Goal: Book appointment/travel/reservation

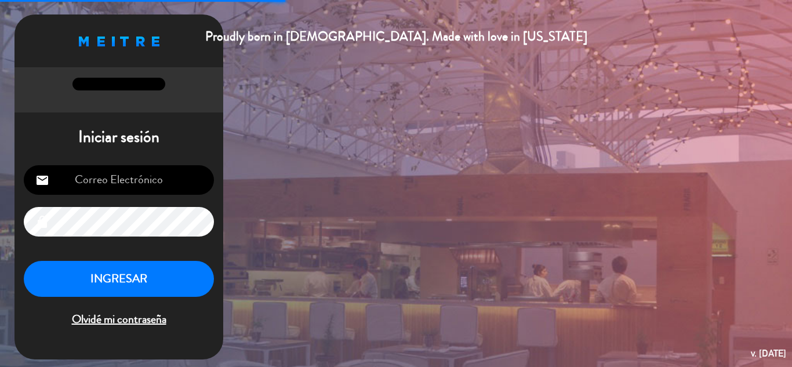
type input "[EMAIL_ADDRESS][DOMAIN_NAME]"
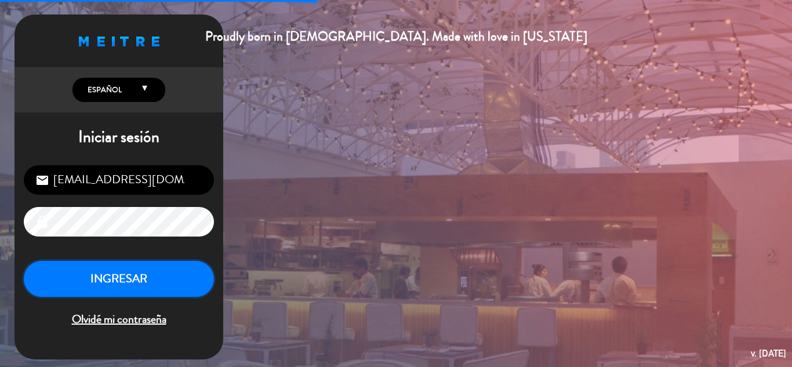
click at [185, 275] on button "INGRESAR" at bounding box center [119, 279] width 190 height 37
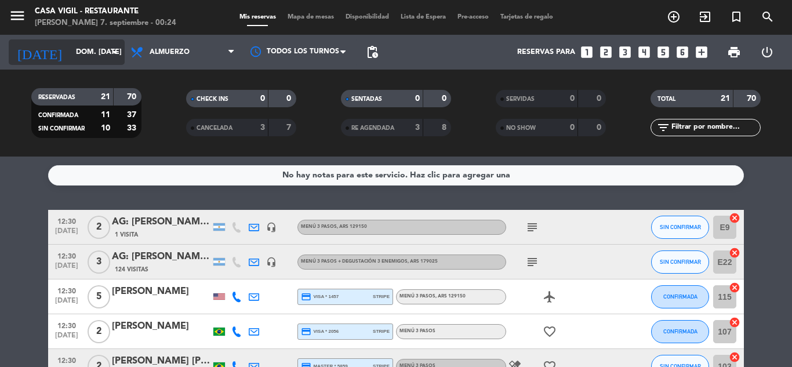
click at [100, 59] on input "dom. [DATE]" at bounding box center [119, 52] width 98 height 20
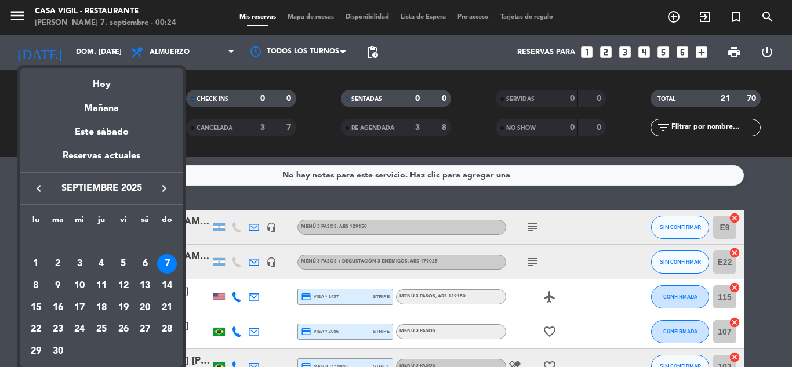
click at [158, 46] on div at bounding box center [396, 183] width 792 height 367
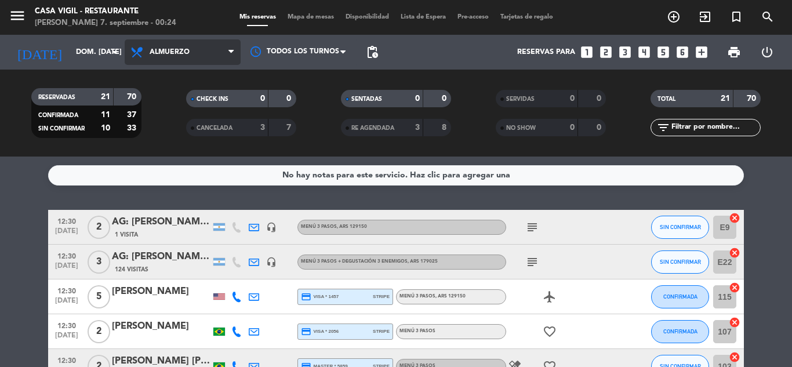
click at [186, 53] on span "Almuerzo" at bounding box center [170, 52] width 40 height 8
click at [187, 134] on div "menu Casa [PERSON_NAME] - Restaurante [PERSON_NAME] 7. septiembre - 00:24 Mis r…" at bounding box center [396, 78] width 792 height 157
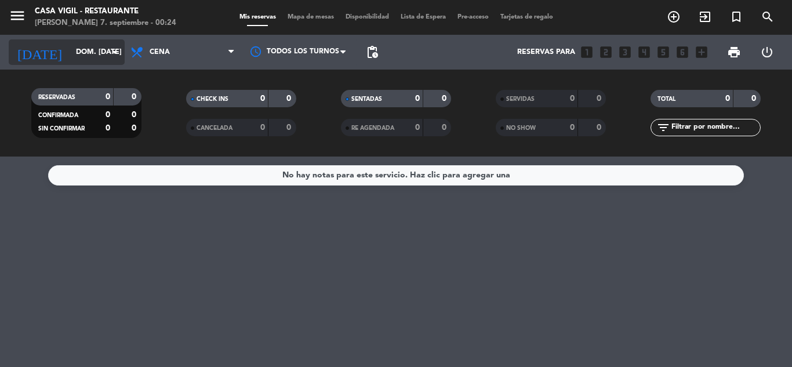
click at [115, 51] on icon "arrow_drop_down" at bounding box center [115, 52] width 14 height 14
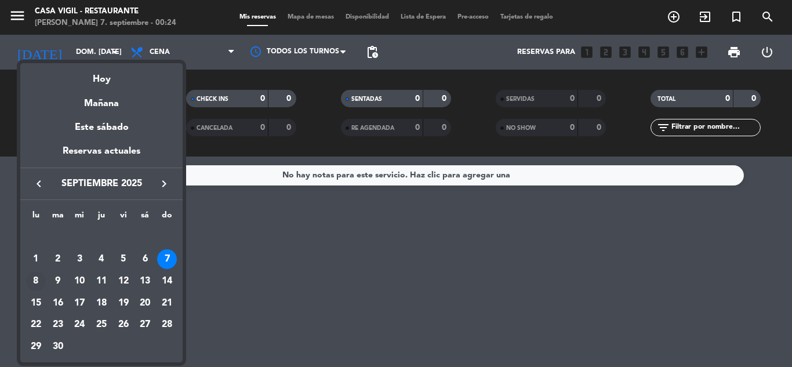
click at [34, 279] on div "8" at bounding box center [36, 281] width 20 height 20
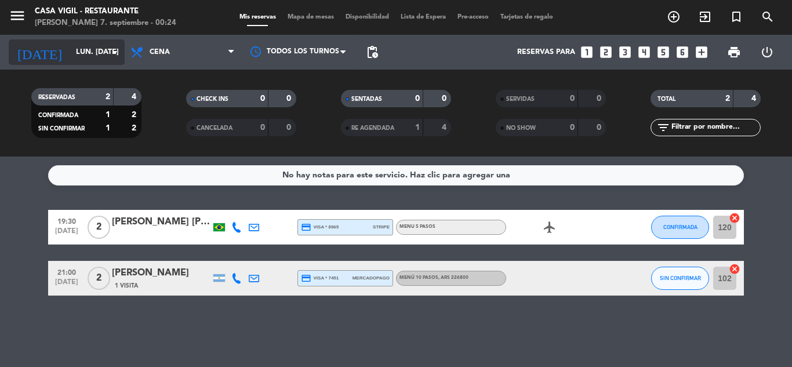
click at [85, 54] on input "lun. [DATE]" at bounding box center [119, 52] width 98 height 20
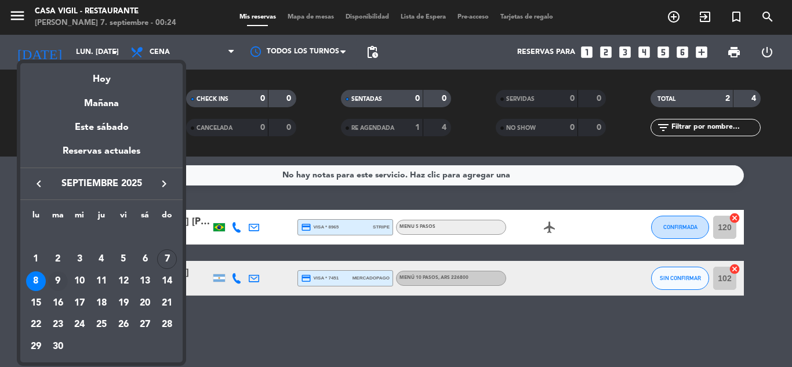
click at [59, 275] on div "9" at bounding box center [58, 281] width 20 height 20
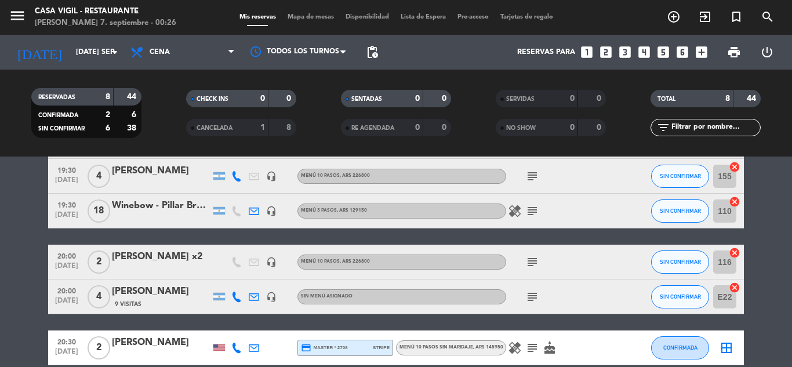
scroll to position [228, 0]
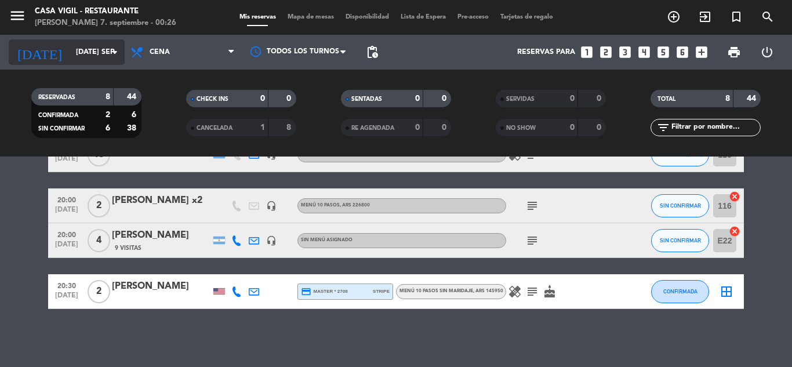
click at [70, 44] on input "[DATE] sep." at bounding box center [119, 52] width 98 height 20
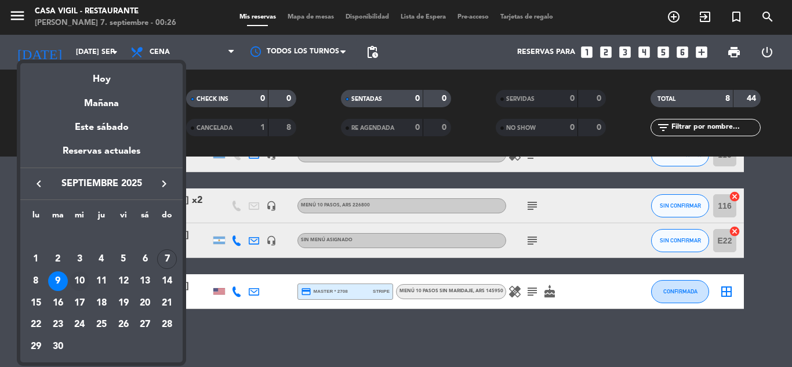
click at [77, 278] on div "10" at bounding box center [80, 281] width 20 height 20
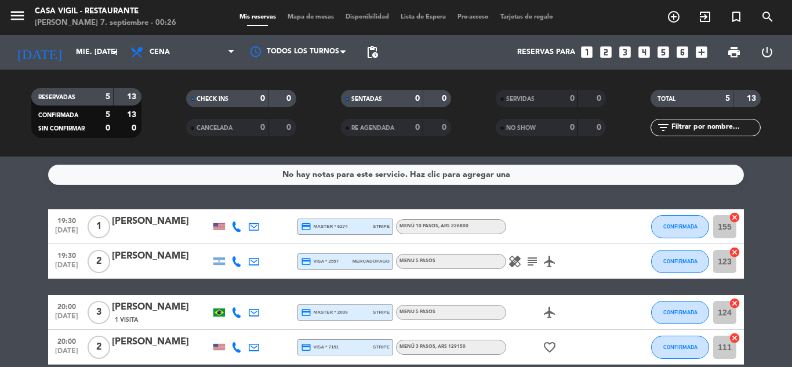
scroll to position [0, 0]
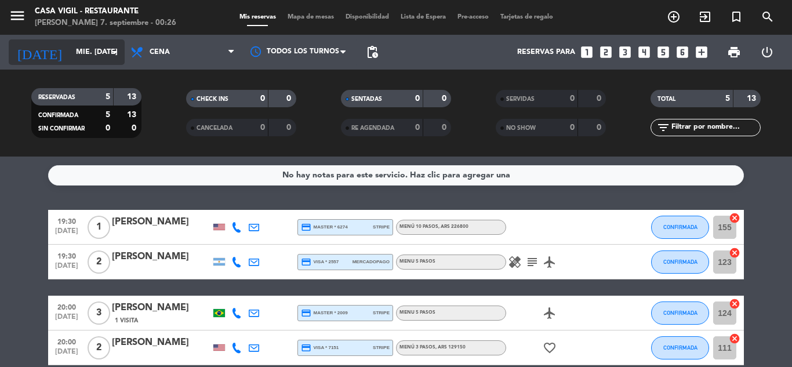
click at [100, 49] on input "mié. [DATE]" at bounding box center [119, 52] width 98 height 20
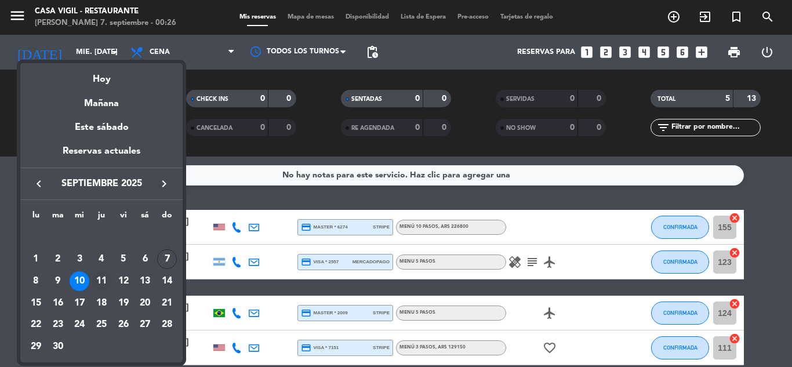
click at [101, 276] on div "11" at bounding box center [102, 281] width 20 height 20
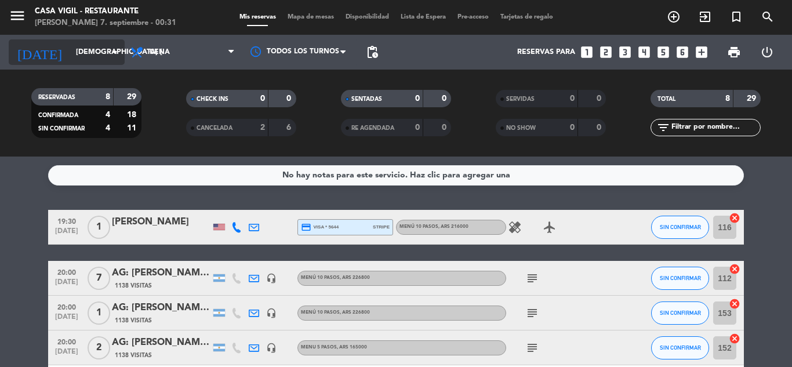
click at [106, 54] on input "[DEMOGRAPHIC_DATA] [DATE]" at bounding box center [119, 52] width 98 height 20
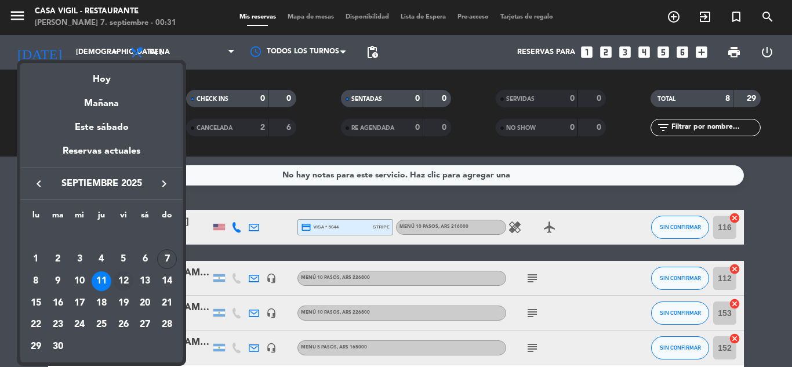
click at [126, 278] on div "12" at bounding box center [124, 281] width 20 height 20
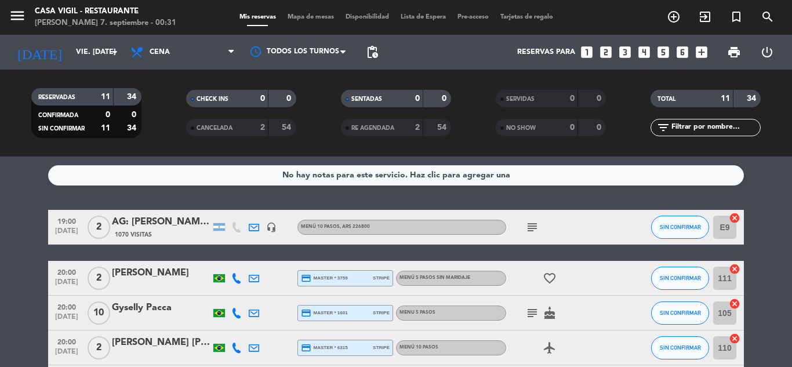
scroll to position [58, 0]
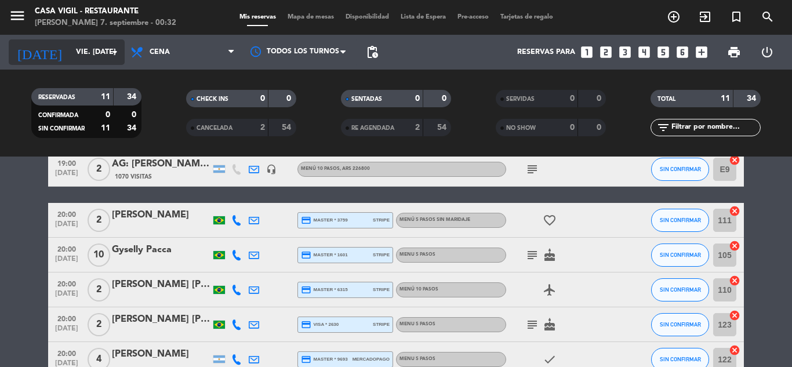
click at [103, 48] on input "vie. [DATE]" at bounding box center [119, 52] width 98 height 20
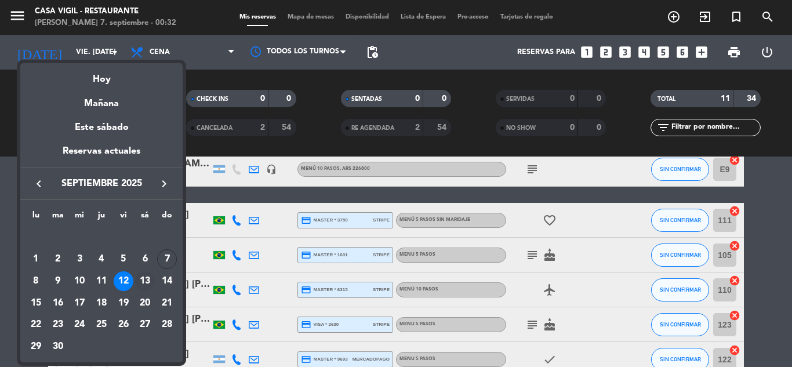
click at [150, 282] on div "13" at bounding box center [145, 281] width 20 height 20
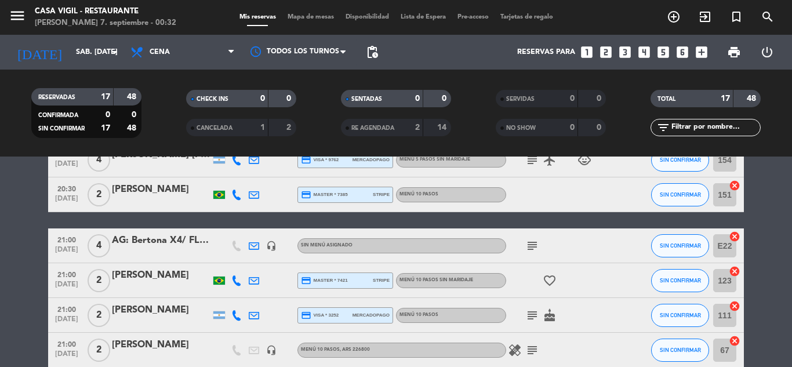
scroll to position [522, 0]
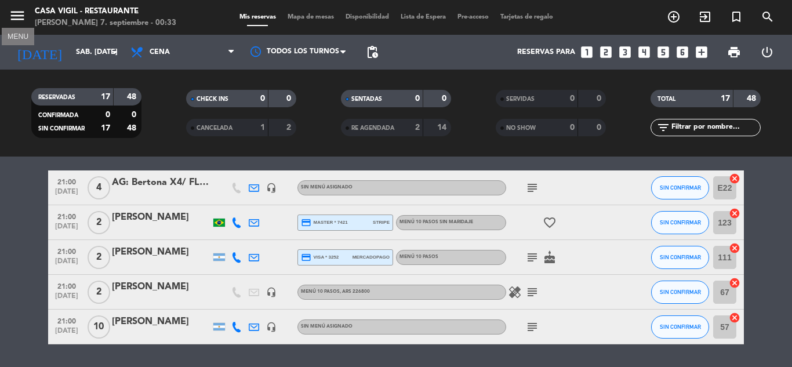
click at [16, 16] on icon "menu" at bounding box center [17, 15] width 17 height 17
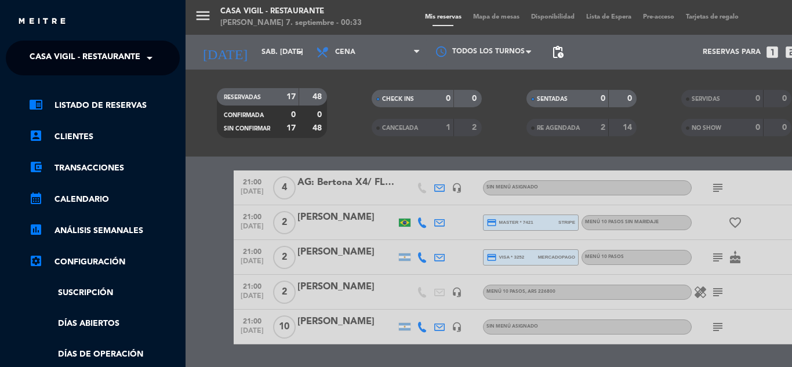
click at [137, 57] on span "Casa Vigil - Restaurante" at bounding box center [85, 58] width 111 height 24
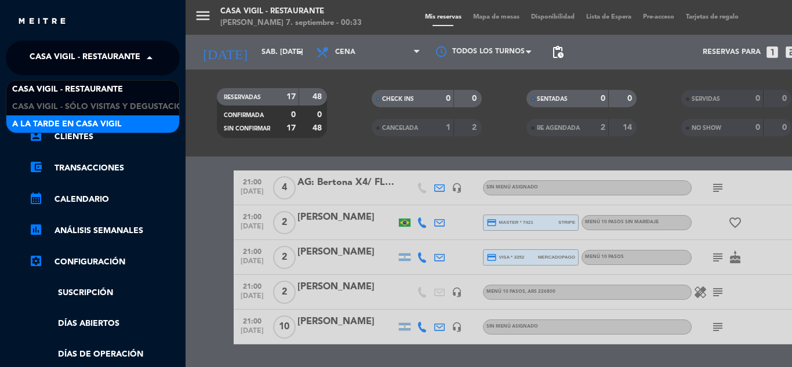
click at [134, 128] on div "A la tarde en Casa Vigil" at bounding box center [92, 123] width 173 height 17
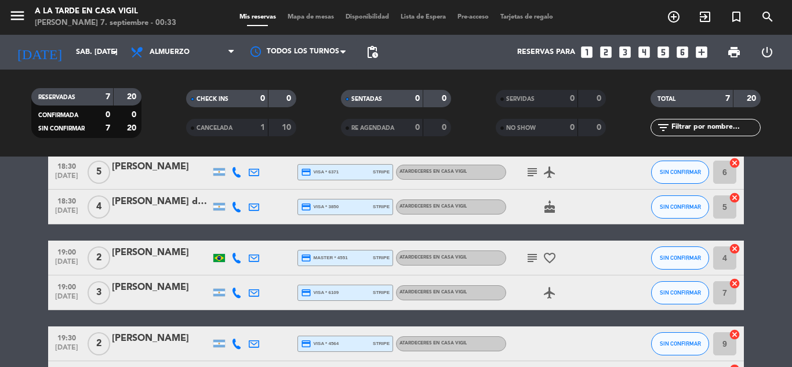
scroll to position [0, 0]
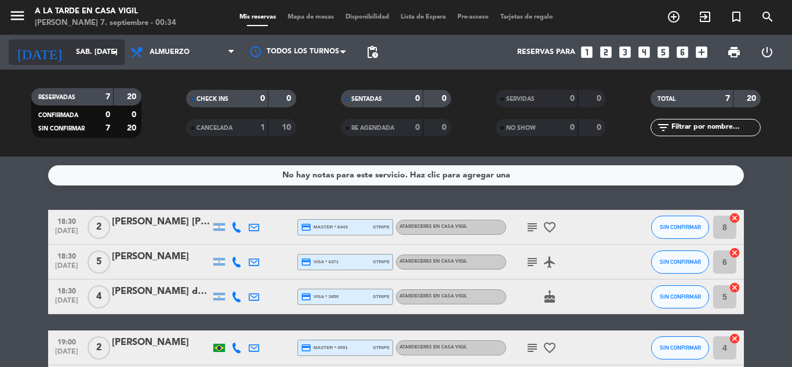
click at [89, 55] on input "sáb. [DATE]" at bounding box center [119, 52] width 98 height 20
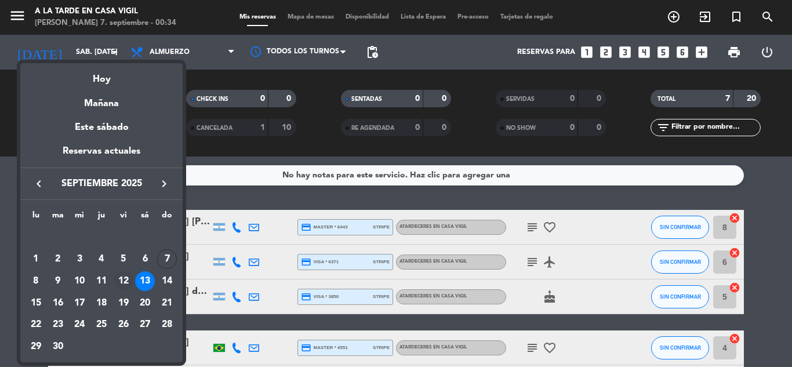
click at [126, 284] on div "12" at bounding box center [124, 281] width 20 height 20
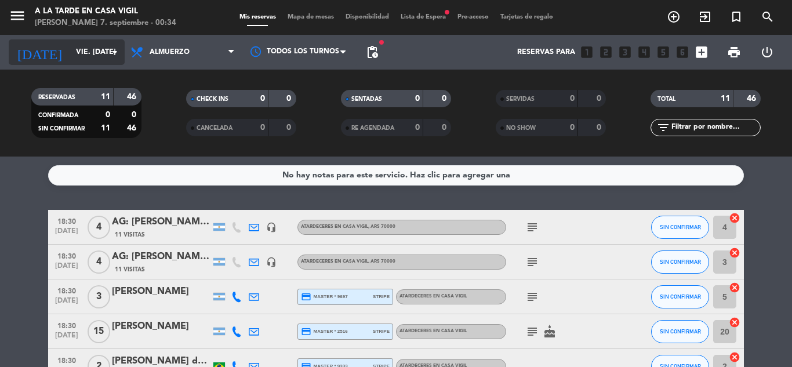
click at [78, 42] on input "vie. [DATE]" at bounding box center [119, 52] width 98 height 20
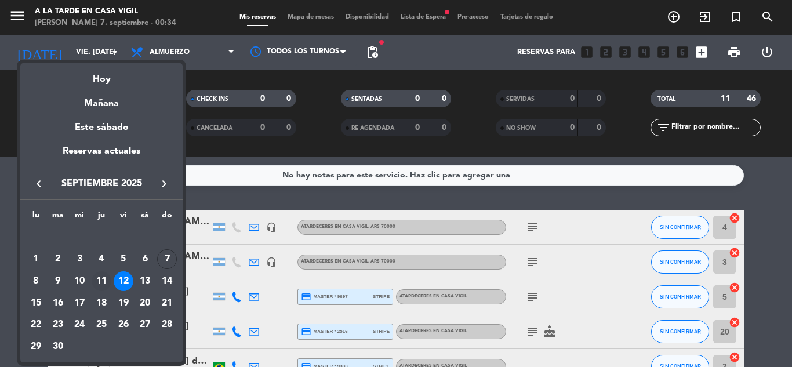
click at [101, 278] on div "11" at bounding box center [102, 281] width 20 height 20
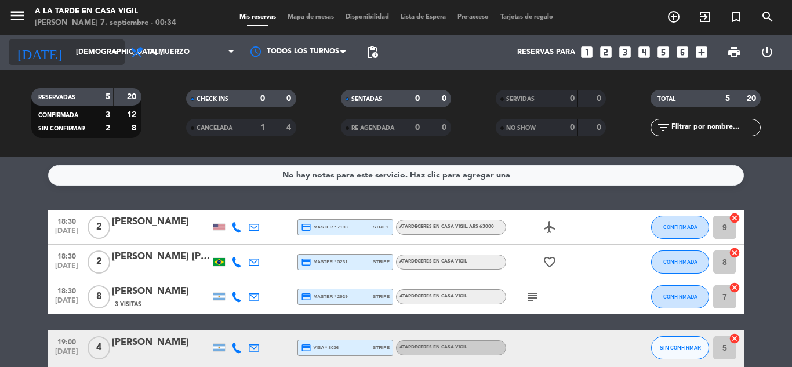
click at [70, 44] on input "[DEMOGRAPHIC_DATA] [DATE]" at bounding box center [119, 52] width 98 height 20
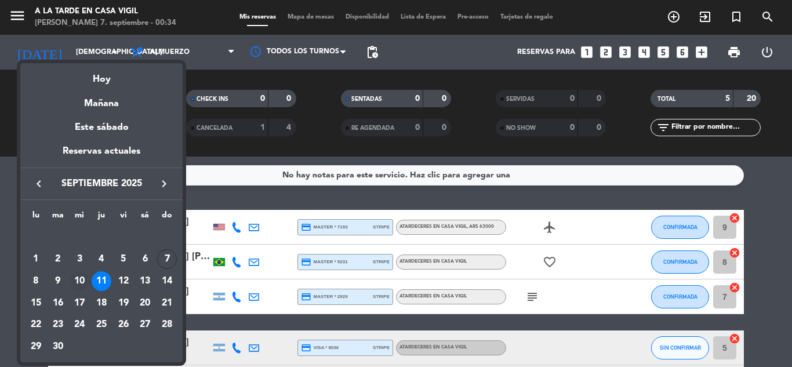
click at [81, 282] on div "10" at bounding box center [80, 281] width 20 height 20
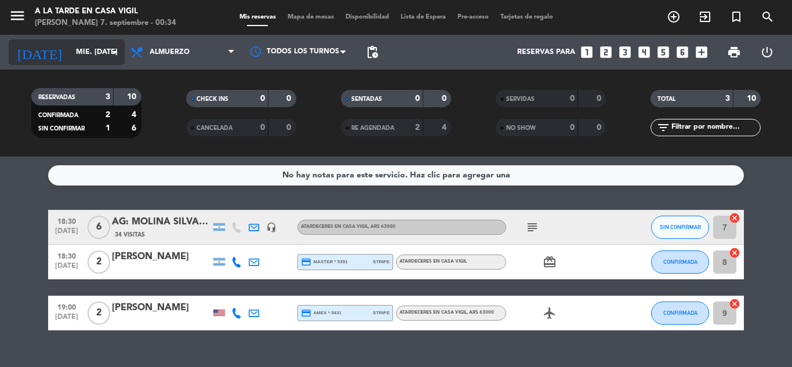
click at [108, 55] on icon "arrow_drop_down" at bounding box center [115, 52] width 14 height 14
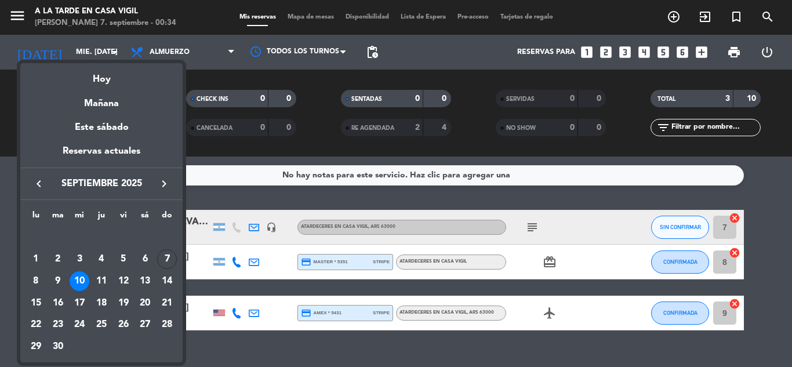
click at [107, 55] on div at bounding box center [396, 183] width 792 height 367
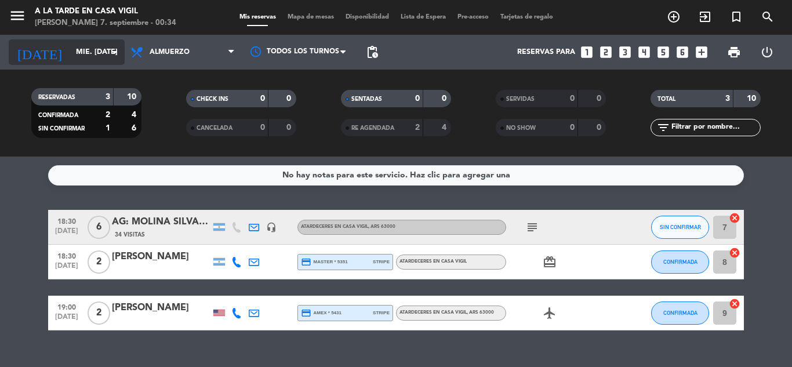
click at [105, 48] on input "mié. [DATE]" at bounding box center [119, 52] width 98 height 20
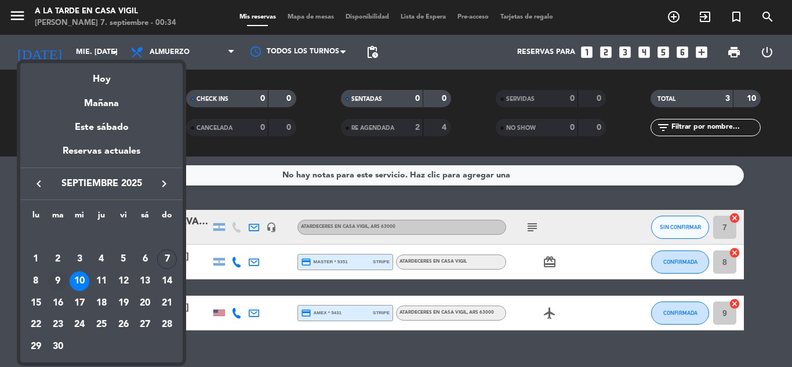
click at [58, 281] on div "9" at bounding box center [58, 281] width 20 height 20
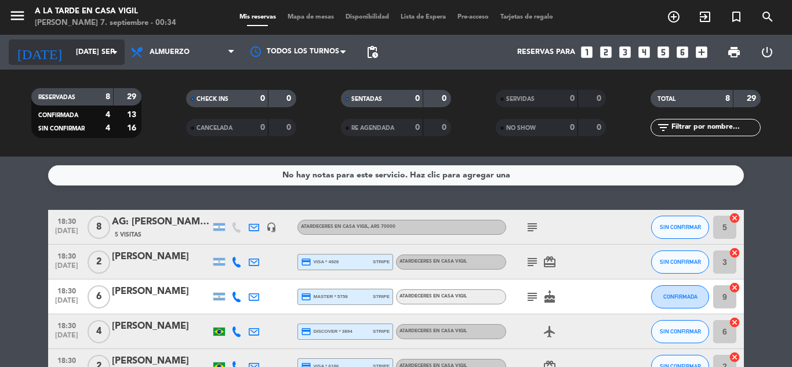
click at [117, 49] on icon "arrow_drop_down" at bounding box center [115, 52] width 14 height 14
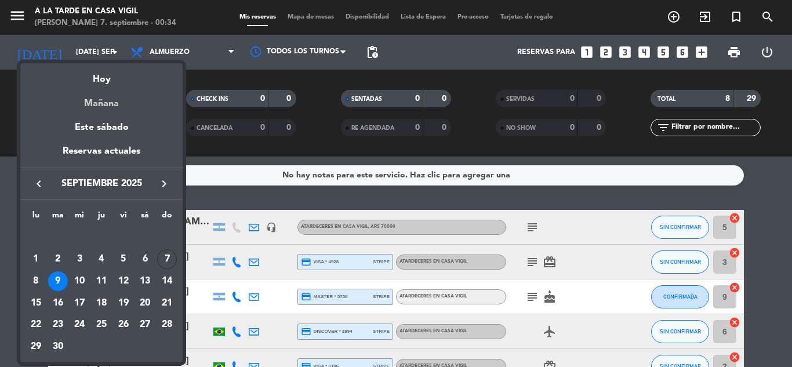
click at [122, 101] on div "Mañana" at bounding box center [101, 100] width 162 height 24
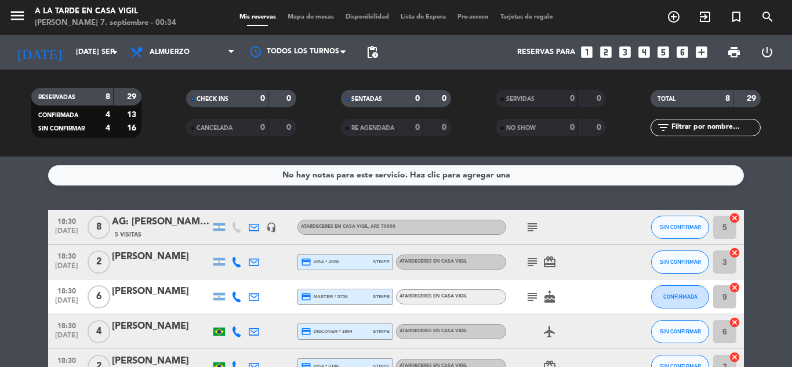
type input "lun. [DATE]"
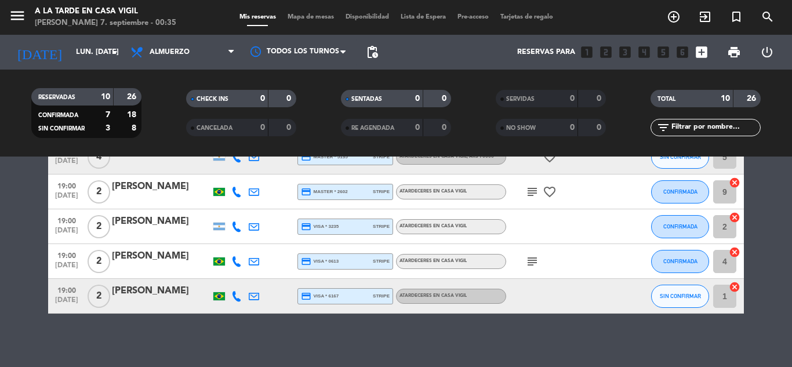
scroll to position [265, 0]
